Goal: Check status: Check status

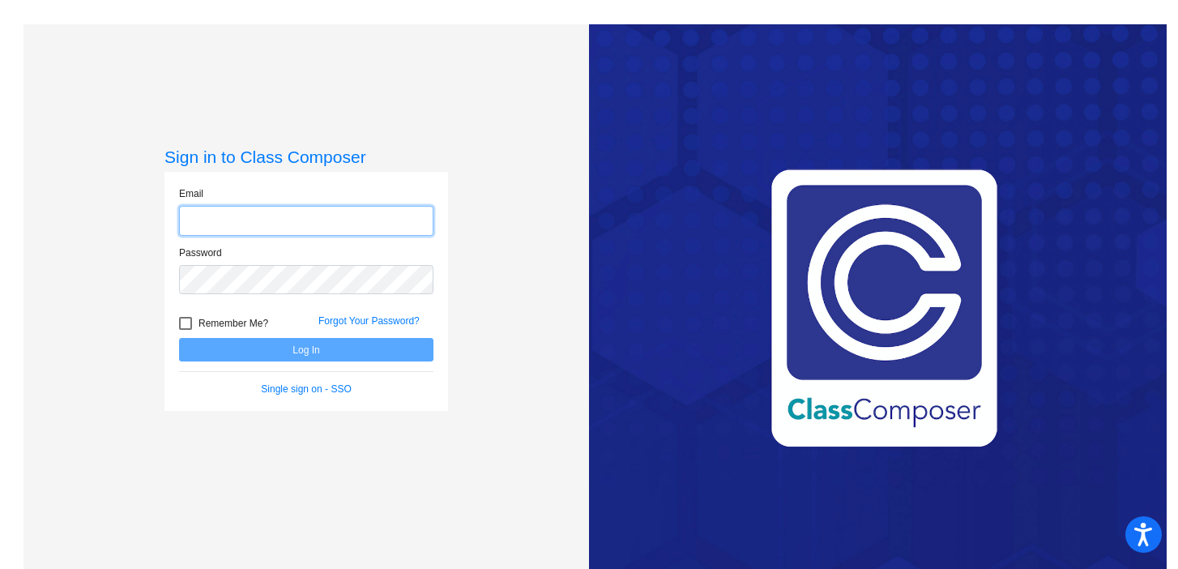
click at [254, 221] on input "email" at bounding box center [306, 221] width 254 height 30
type input "[EMAIL_ADDRESS][DOMAIN_NAME]"
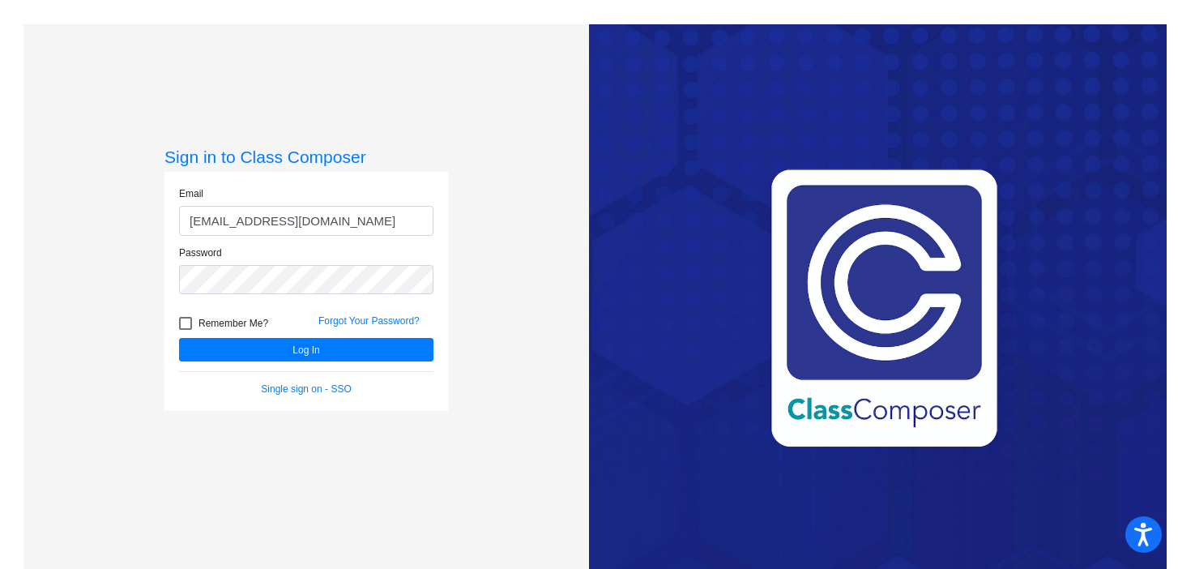
click at [186, 326] on div at bounding box center [185, 323] width 13 height 13
click at [185, 330] on input "Remember Me?" at bounding box center [185, 330] width 1 height 1
checkbox input "true"
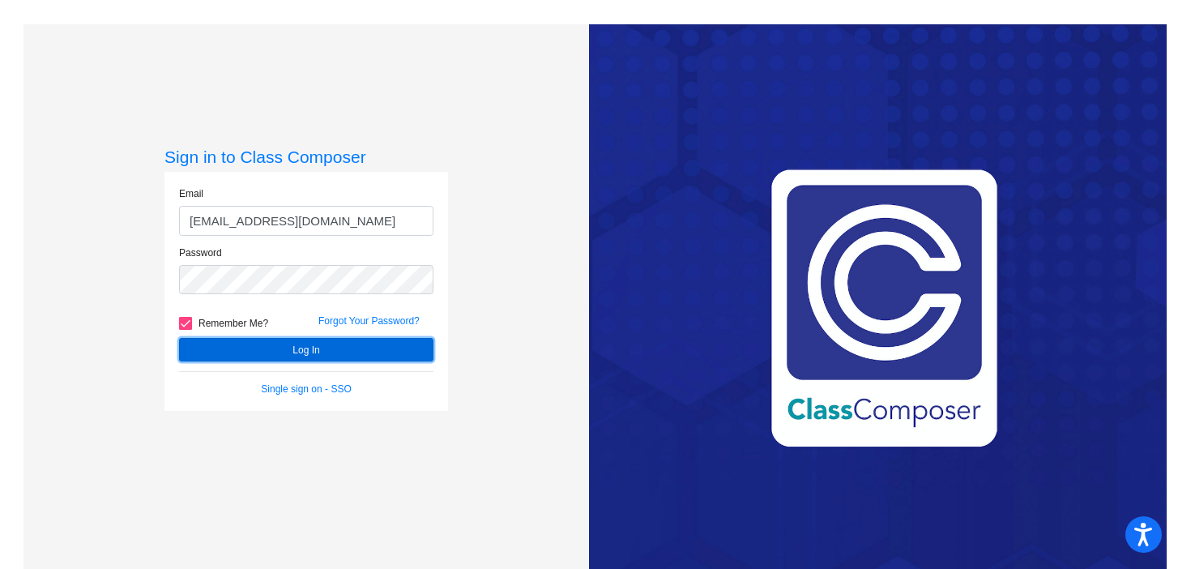
click at [288, 347] on button "Log In" at bounding box center [306, 349] width 254 height 23
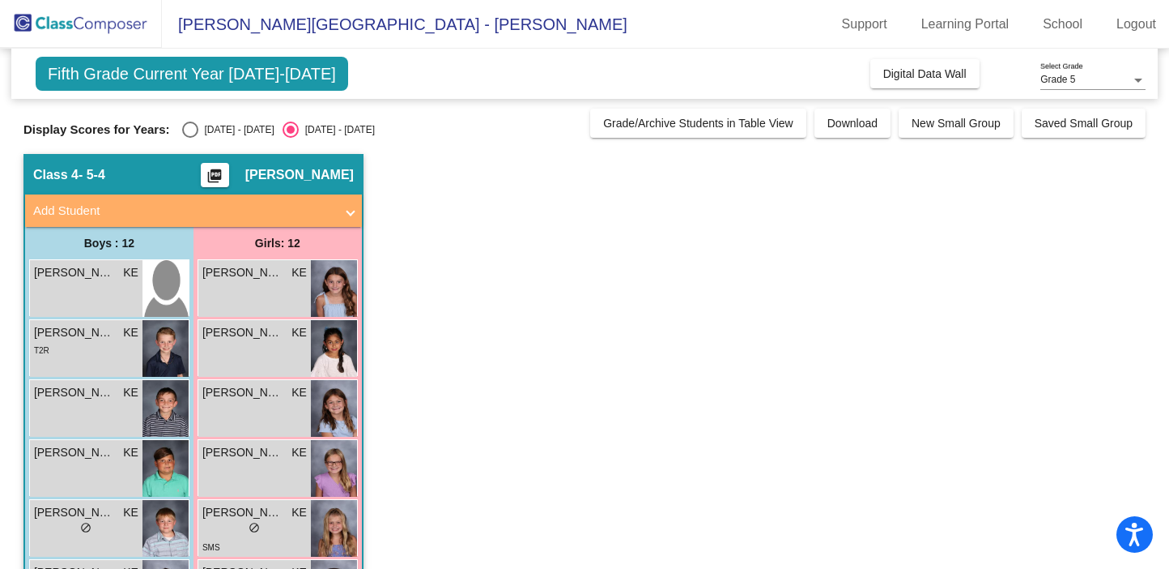
click at [190, 132] on div "Select an option" at bounding box center [190, 129] width 16 height 16
click at [190, 138] on input "[DATE] - [DATE]" at bounding box center [190, 138] width 1 height 1
radio input "true"
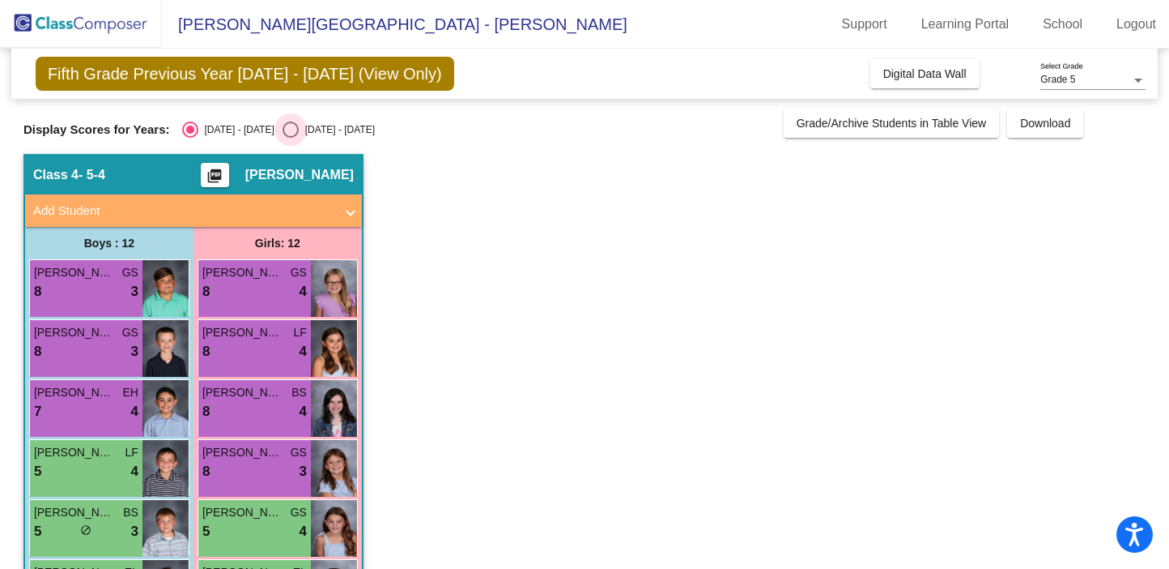
click at [283, 133] on div "Select an option" at bounding box center [291, 129] width 16 height 16
click at [290, 138] on input "[DATE] - [DATE]" at bounding box center [290, 138] width 1 height 1
radio input "true"
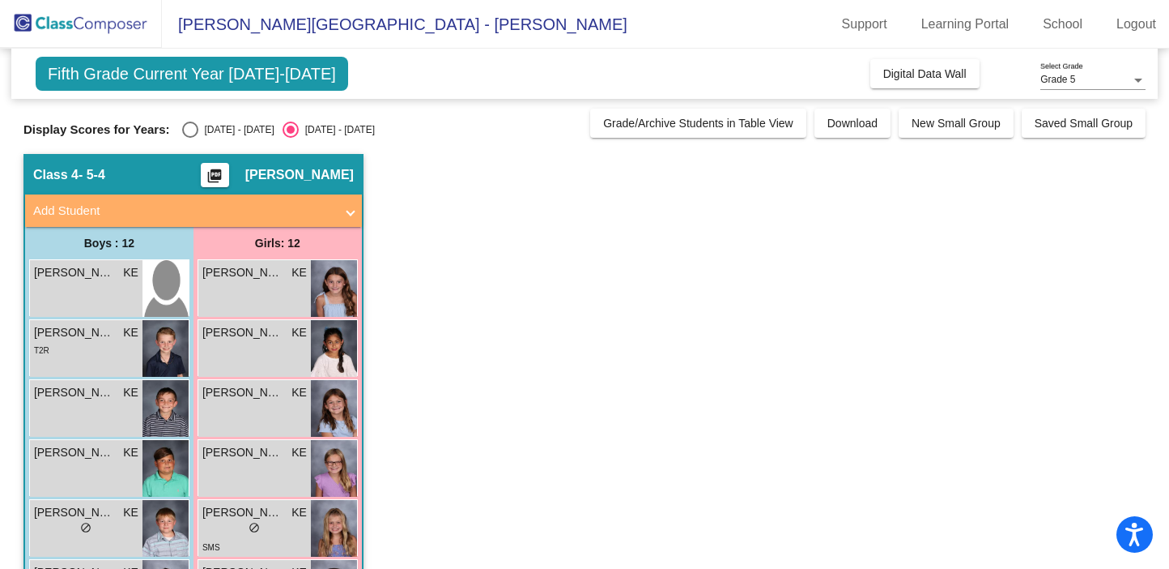
click at [187, 128] on div "Select an option" at bounding box center [190, 129] width 16 height 16
click at [190, 138] on input "[DATE] - [DATE]" at bounding box center [190, 138] width 1 height 1
radio input "true"
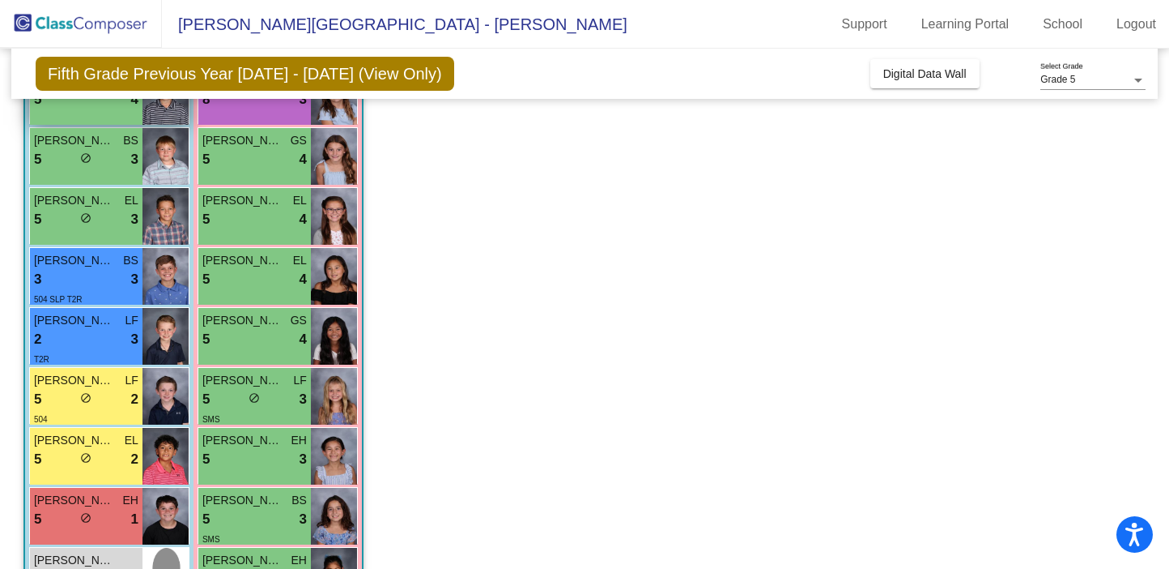
scroll to position [436, 0]
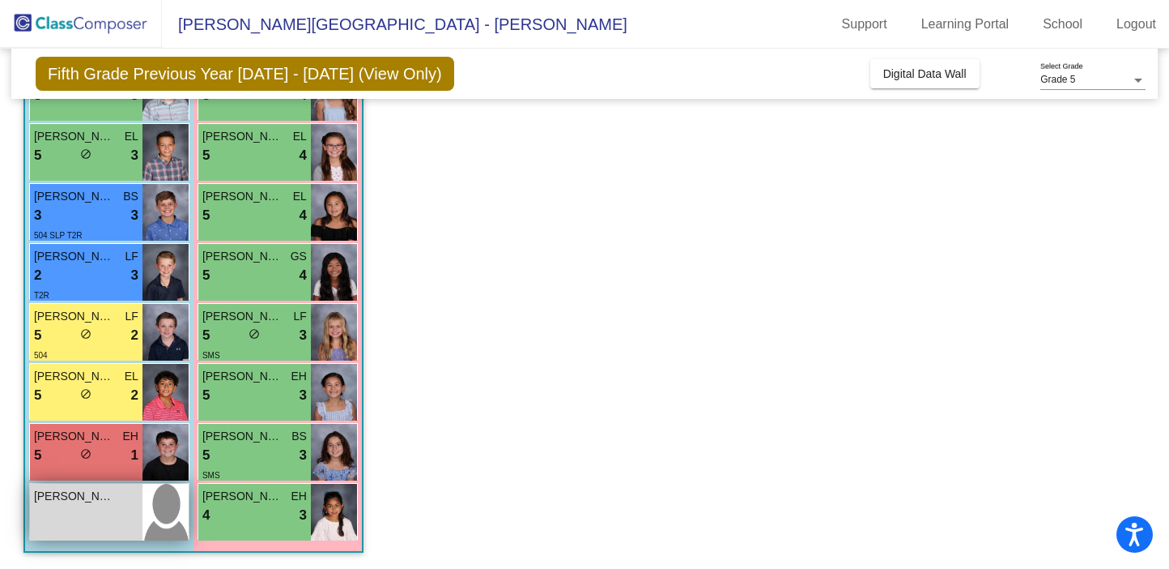
click at [87, 496] on span "[PERSON_NAME]" at bounding box center [74, 496] width 81 height 17
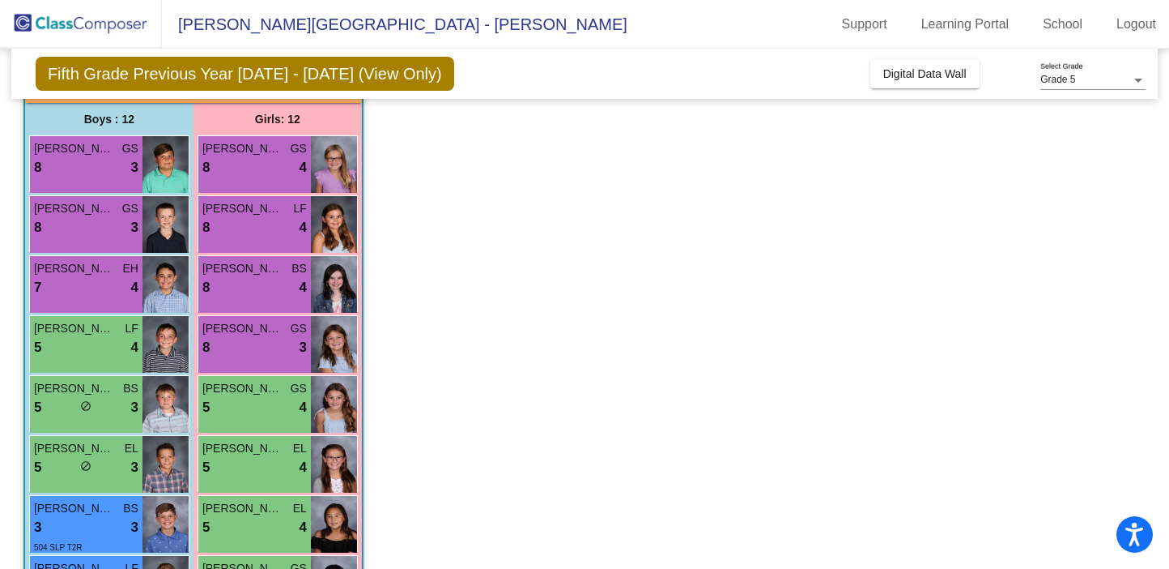
scroll to position [0, 0]
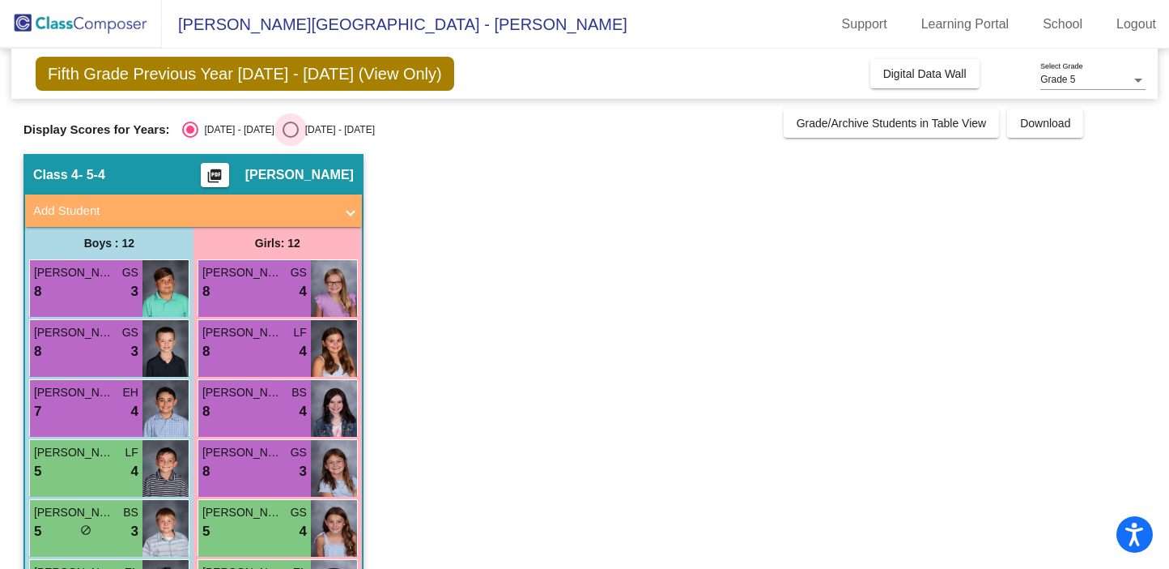
click at [283, 132] on div "Select an option" at bounding box center [291, 129] width 16 height 16
click at [290, 138] on input "[DATE] - [DATE]" at bounding box center [290, 138] width 1 height 1
radio input "true"
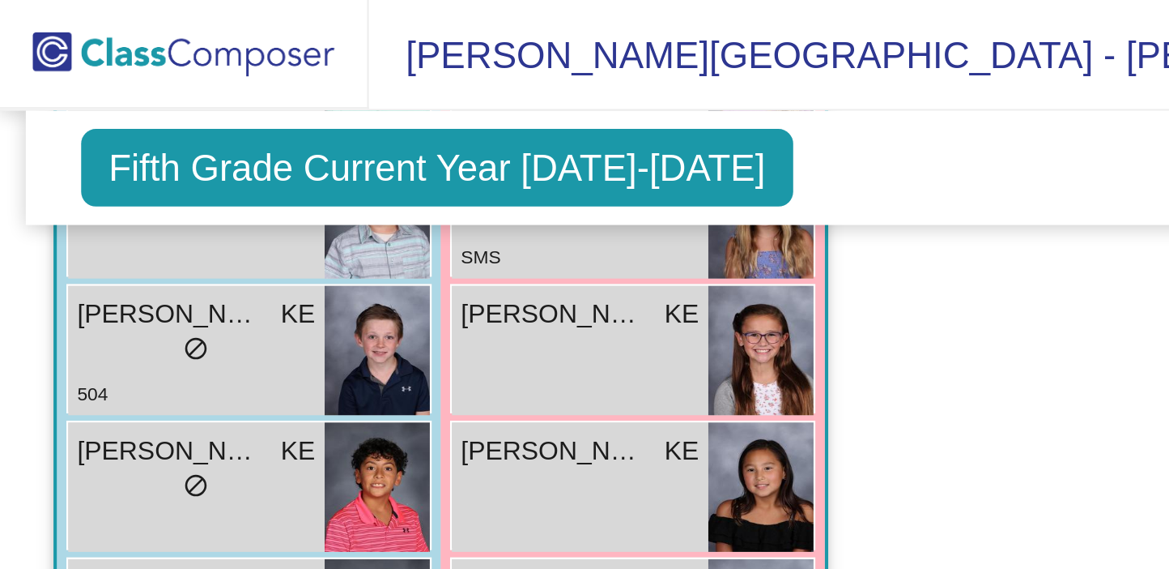
scroll to position [436, 0]
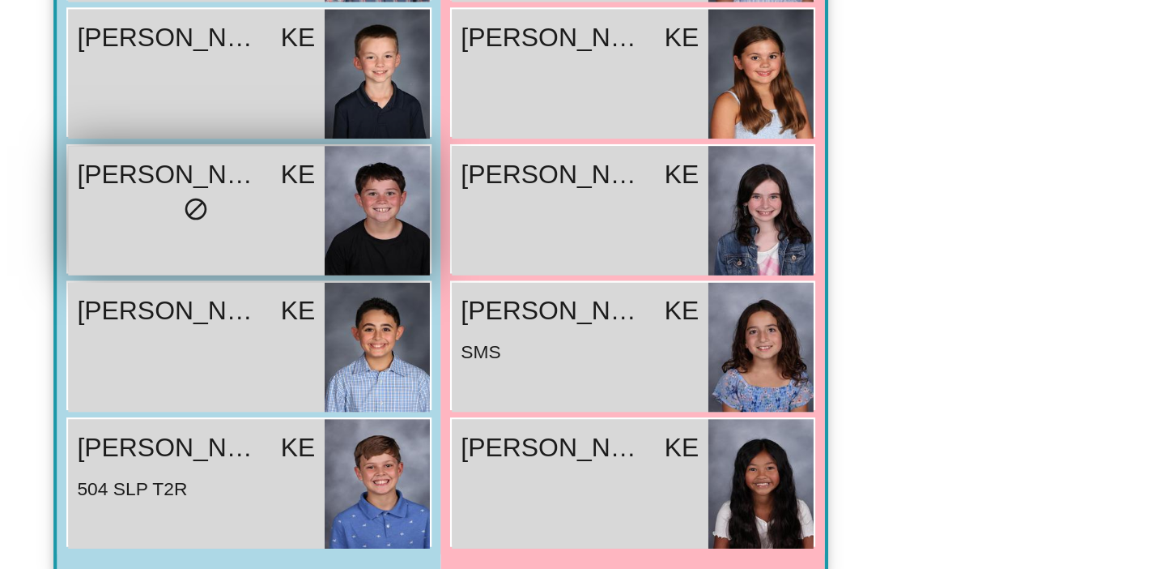
click at [90, 377] on span "[PERSON_NAME]" at bounding box center [74, 376] width 81 height 17
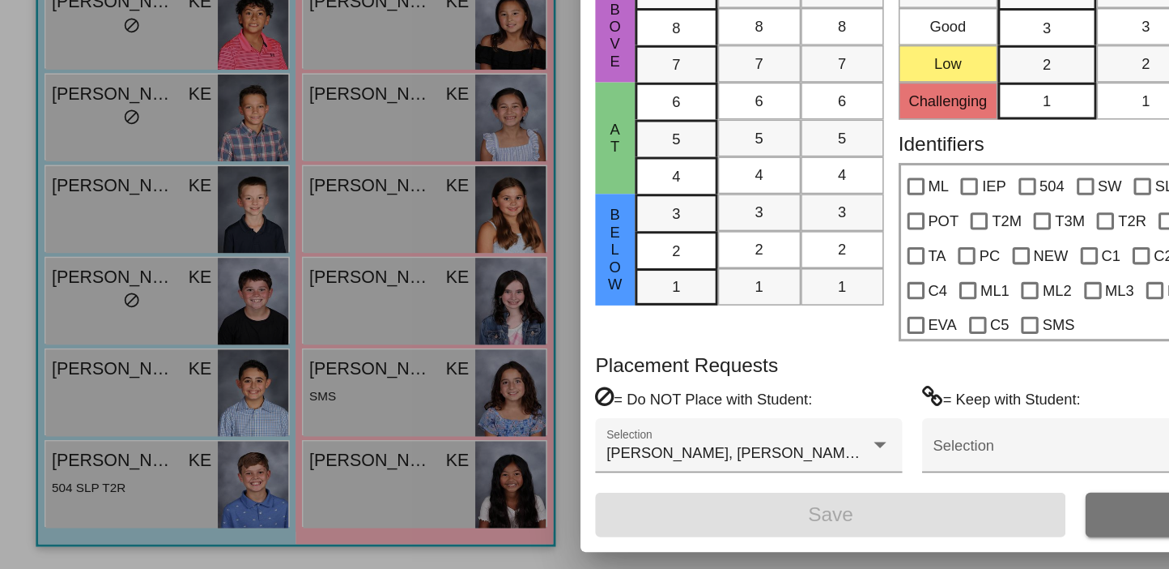
scroll to position [0, 0]
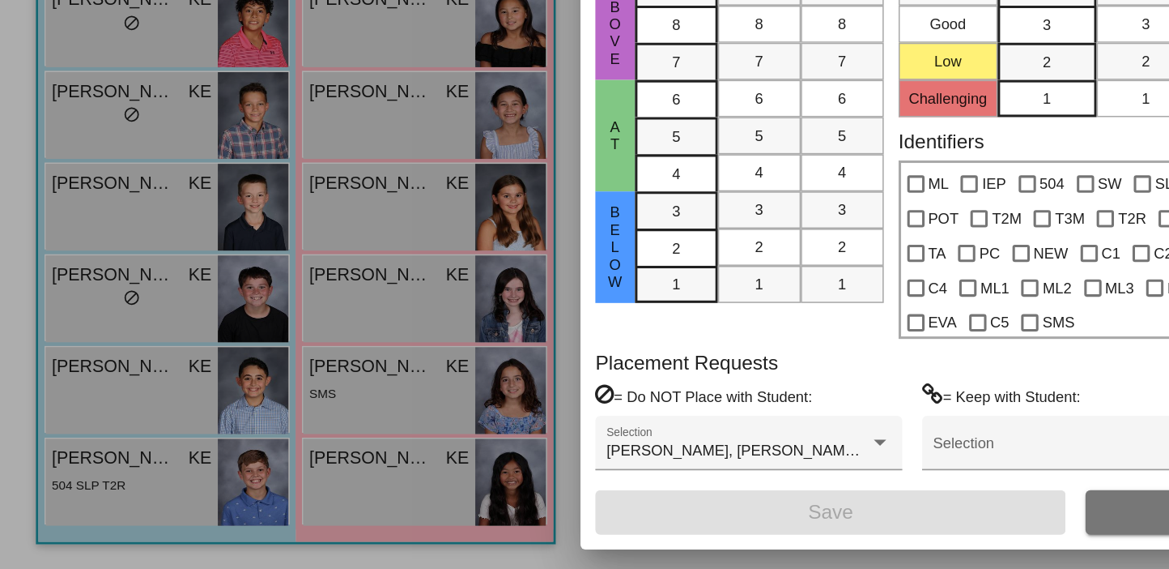
click at [92, 504] on div at bounding box center [584, 284] width 1169 height 569
